Goal: Navigation & Orientation: Find specific page/section

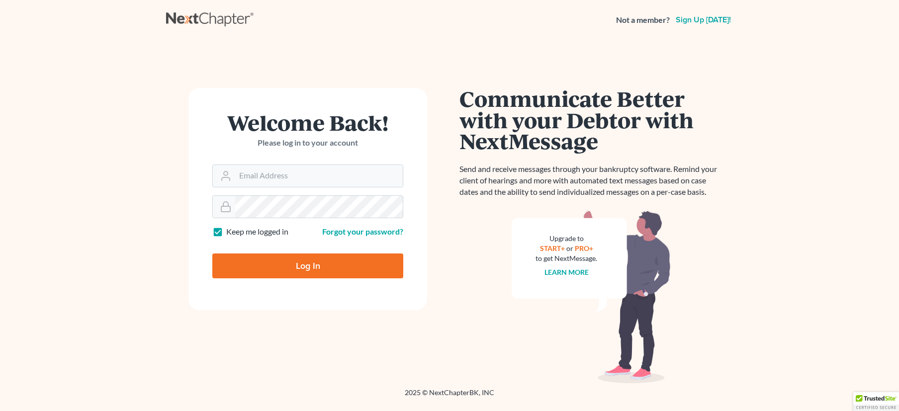
scroll to position [3028, 0]
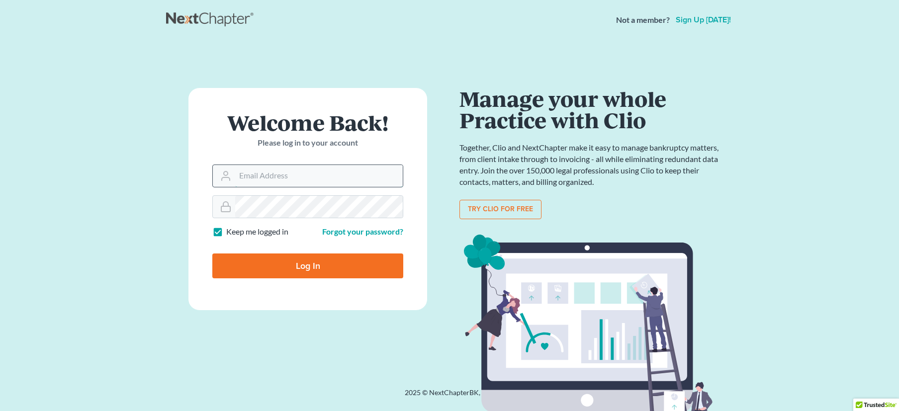
click at [255, 179] on input "Email Address" at bounding box center [319, 176] width 168 height 22
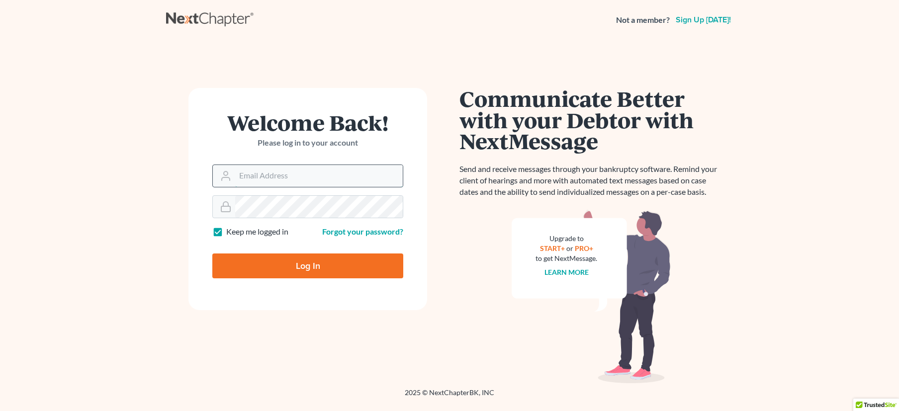
type input "[EMAIL_ADDRESS][DOMAIN_NAME]"
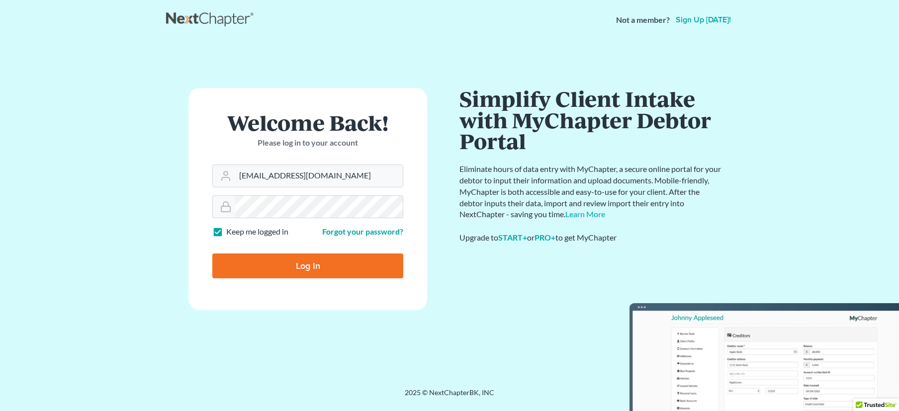
click at [310, 268] on input "Log In" at bounding box center [307, 266] width 191 height 25
type input "Thinking..."
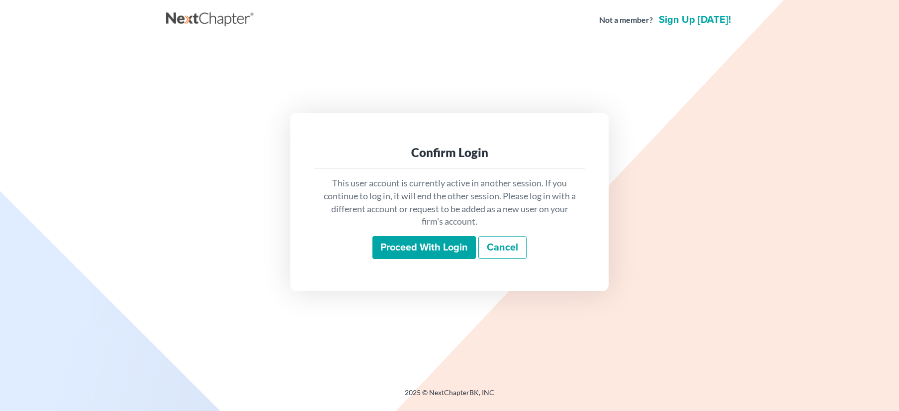
scroll to position [3028, 0]
click at [437, 249] on input "Proceed with login" at bounding box center [423, 247] width 103 height 23
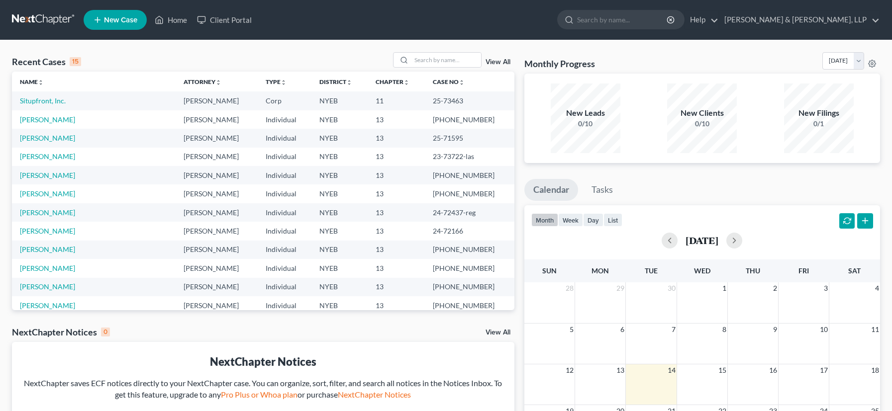
scroll to position [3028, 0]
click at [58, 100] on link "Situpfront, Inc." at bounding box center [43, 100] width 46 height 8
